Goal: Information Seeking & Learning: Find specific fact

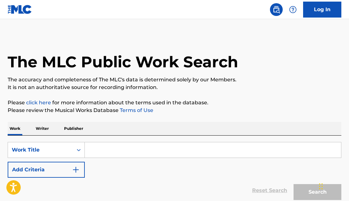
click at [101, 150] on input "Search Form" at bounding box center [213, 149] width 257 height 15
paste input "SEND IN THE CLOWNS"
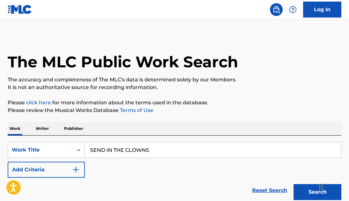
type input "SEND IN THE CLOWNS"
click at [68, 170] on button "Add Criteria" at bounding box center [46, 170] width 77 height 16
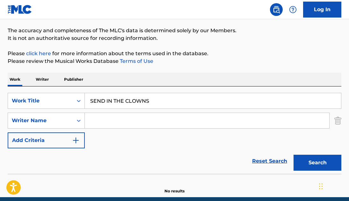
scroll to position [63, 0]
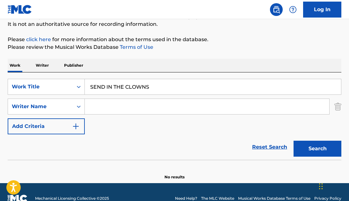
click at [92, 101] on input "Search Form" at bounding box center [207, 106] width 245 height 15
paste input "[PERSON_NAME]"
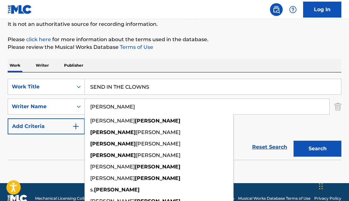
type input "[PERSON_NAME]"
click at [304, 147] on button "Search" at bounding box center [318, 149] width 48 height 16
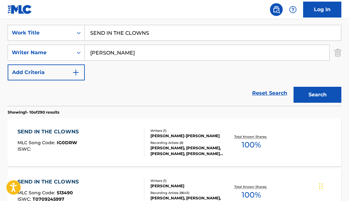
scroll to position [118, 0]
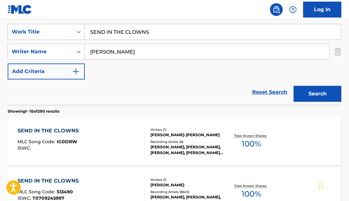
click at [49, 128] on div "SEND IN THE CLOWNS" at bounding box center [50, 131] width 64 height 8
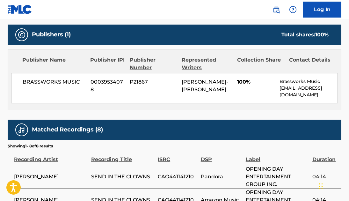
scroll to position [270, 0]
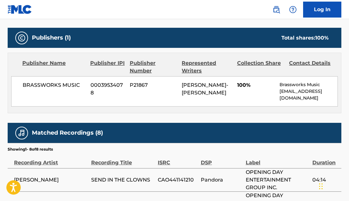
click at [302, 94] on p "[EMAIL_ADDRESS][DOMAIN_NAME]" at bounding box center [309, 94] width 58 height 13
click at [82, 87] on span "BRASSWORKS MUSIC" at bounding box center [54, 85] width 63 height 8
drag, startPoint x: 80, startPoint y: 87, endPoint x: 20, endPoint y: 86, distance: 59.4
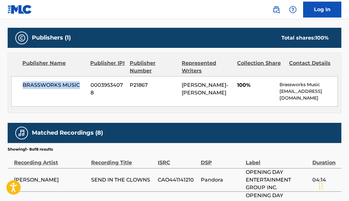
click at [20, 86] on div "BRASSWORKS MUSIC 00039534078 P21867 [PERSON_NAME]-[PERSON_NAME] 100% Brassworks…" at bounding box center [174, 91] width 327 height 30
copy span "BRASSWORKS MUSIC"
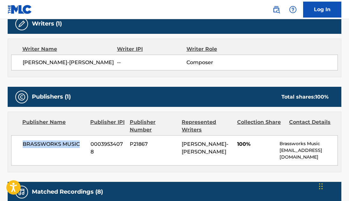
scroll to position [217, 0]
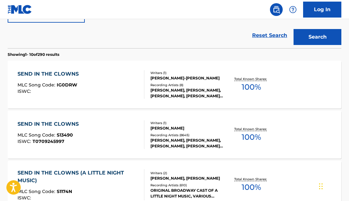
scroll to position [186, 0]
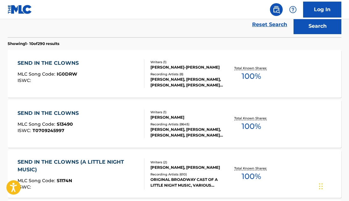
click at [47, 116] on div "SEND IN THE CLOWNS" at bounding box center [50, 113] width 64 height 8
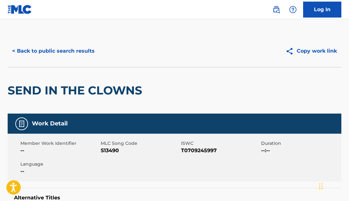
click at [65, 48] on button "< Back to public search results" at bounding box center [54, 51] width 92 height 16
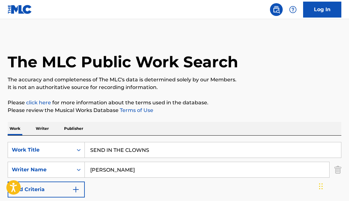
click at [107, 148] on input "SEND IN THE CLOWNS" at bounding box center [213, 149] width 257 height 15
paste input "Orava"
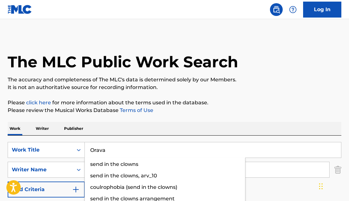
type input "Orava"
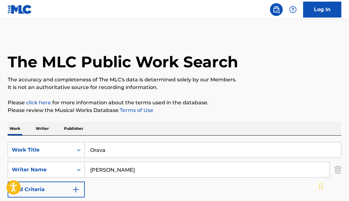
click at [119, 171] on input "[PERSON_NAME]" at bounding box center [207, 169] width 245 height 15
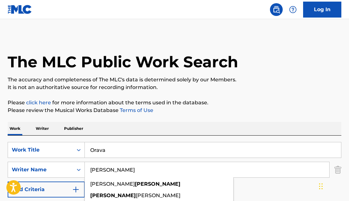
click at [119, 171] on input "[PERSON_NAME]" at bounding box center [207, 169] width 245 height 15
paste input "[PERSON_NAME]"
click at [113, 170] on input "[PERSON_NAME]" at bounding box center [207, 169] width 245 height 15
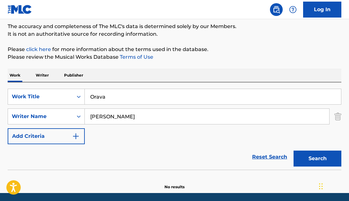
scroll to position [60, 0]
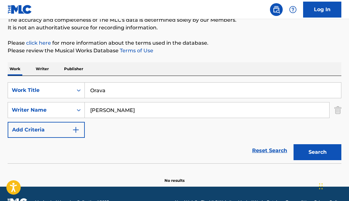
click at [307, 154] on button "Search" at bounding box center [318, 152] width 48 height 16
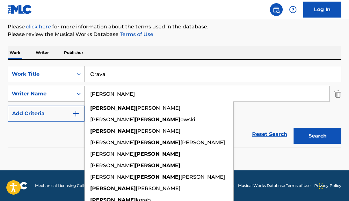
drag, startPoint x: 120, startPoint y: 94, endPoint x: 83, endPoint y: 92, distance: 37.4
click at [83, 92] on div "SearchWithCriteria9371ac61-7be9-4aaa-baa4-d68381f36967 Writer Name [PERSON_NAME…" at bounding box center [175, 94] width 334 height 16
paste input "[PERSON_NAME]"
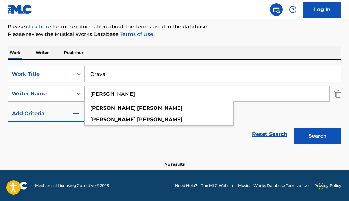
drag, startPoint x: 115, startPoint y: 94, endPoint x: 66, endPoint y: 91, distance: 48.9
click at [66, 91] on div "SearchWithCriteria9371ac61-7be9-4aaa-baa4-d68381f36967 Writer Name [PERSON_NAME…" at bounding box center [175, 94] width 334 height 16
type input "[PERSON_NAME]"
click at [294, 128] on button "Search" at bounding box center [318, 136] width 48 height 16
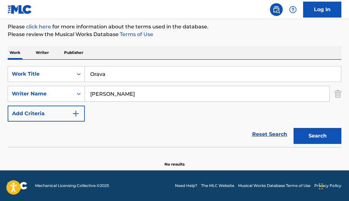
click at [325, 131] on button "Search" at bounding box center [318, 136] width 48 height 16
click at [102, 75] on input "Orava" at bounding box center [213, 73] width 257 height 15
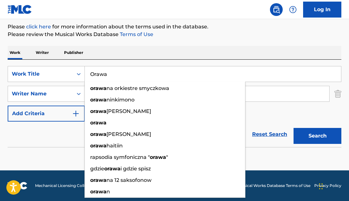
type input "Orawa"
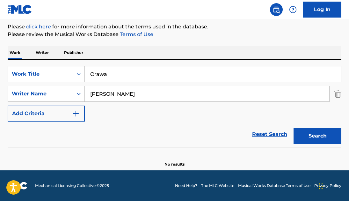
click at [330, 138] on button "Search" at bounding box center [318, 136] width 48 height 16
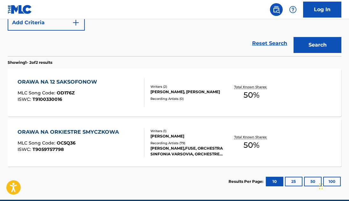
scroll to position [167, 0]
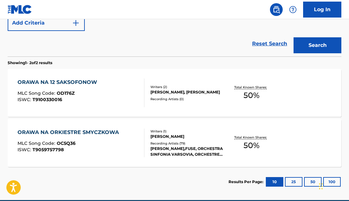
click at [67, 82] on div "ORAWA NA 12 SAKSOFONOW" at bounding box center [59, 83] width 83 height 8
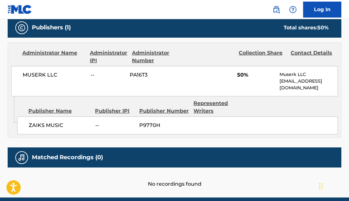
scroll to position [293, 0]
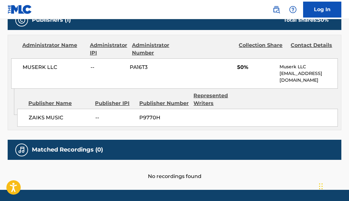
click at [52, 114] on span "ZAIKS MUSIC" at bounding box center [60, 118] width 62 height 8
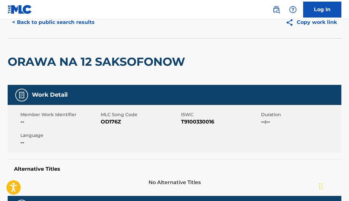
scroll to position [0, 0]
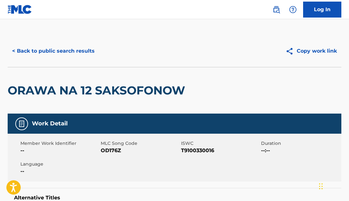
click at [44, 51] on button "< Back to public search results" at bounding box center [54, 51] width 92 height 16
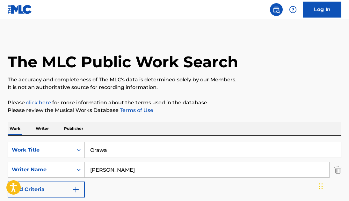
scroll to position [196, 0]
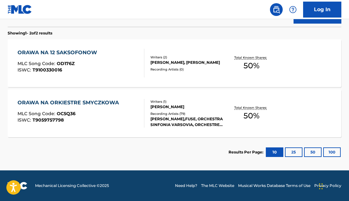
click at [83, 108] on div "ORAWA NA ORKIESTRE SMYCZKOWA MLC Song Code : OC5Q36 ISWC : T9059757798" at bounding box center [70, 113] width 105 height 29
